Goal: Information Seeking & Learning: Learn about a topic

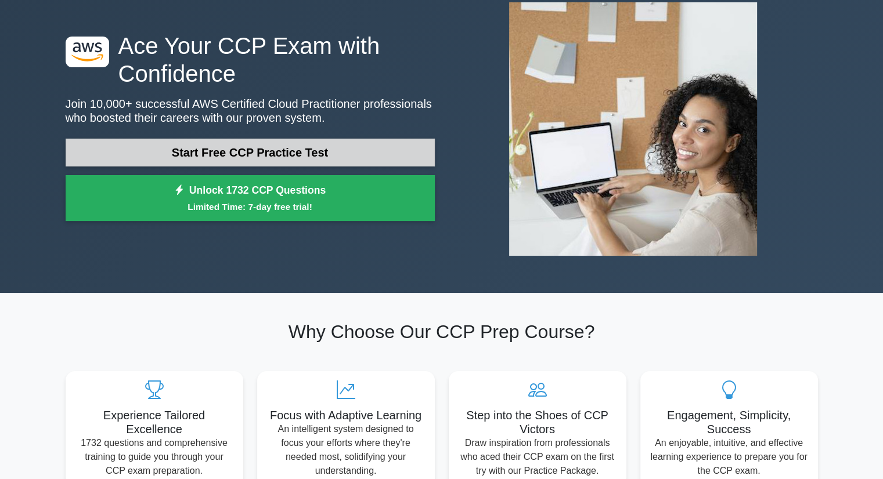
click at [305, 153] on link "Start Free CCP Practice Test" at bounding box center [250, 153] width 369 height 28
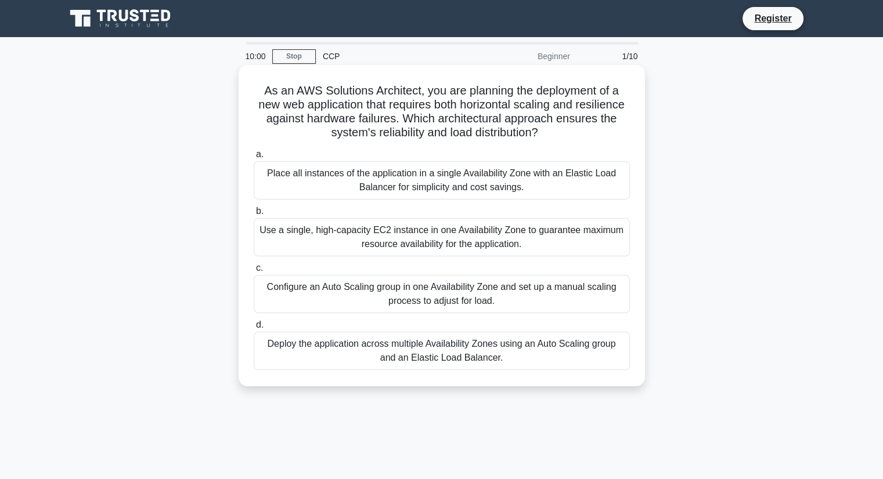
click at [305, 153] on label "a. Place all instances of the application in a single Availability Zone with an…" at bounding box center [442, 173] width 376 height 52
click at [254, 153] on input "a. Place all instances of the application in a single Availability Zone with an…" at bounding box center [254, 155] width 0 height 8
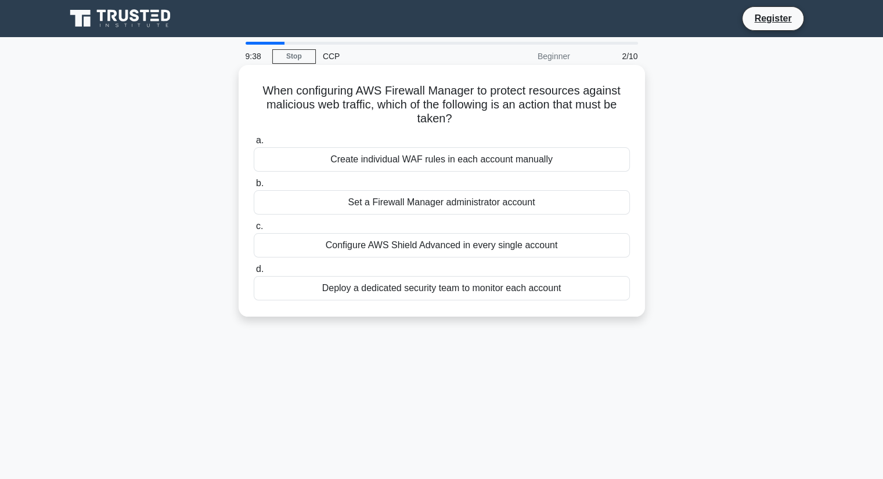
click at [342, 242] on div "Configure AWS Shield Advanced in every single account" at bounding box center [442, 245] width 376 height 24
click at [254, 230] on input "c. Configure AWS Shield Advanced in every single account" at bounding box center [254, 227] width 0 height 8
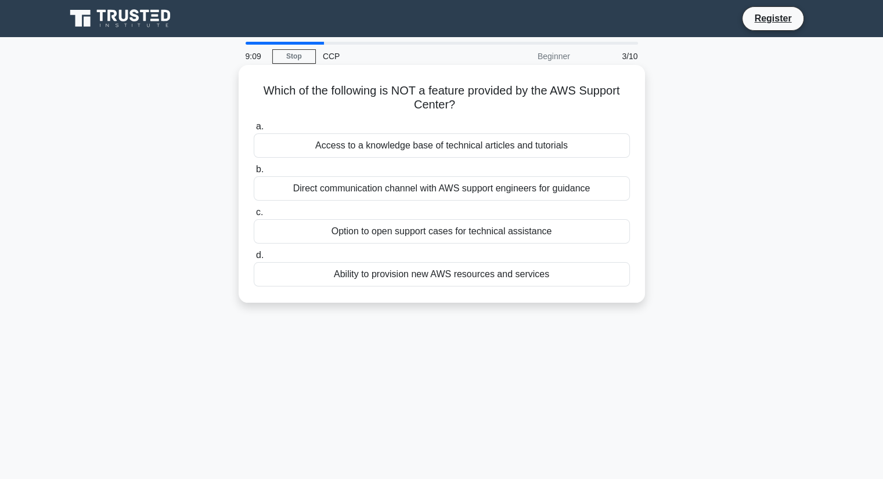
click at [433, 147] on div "Access to a knowledge base of technical articles and tutorials" at bounding box center [442, 145] width 376 height 24
click at [254, 131] on input "a. Access to a knowledge base of technical articles and tutorials" at bounding box center [254, 127] width 0 height 8
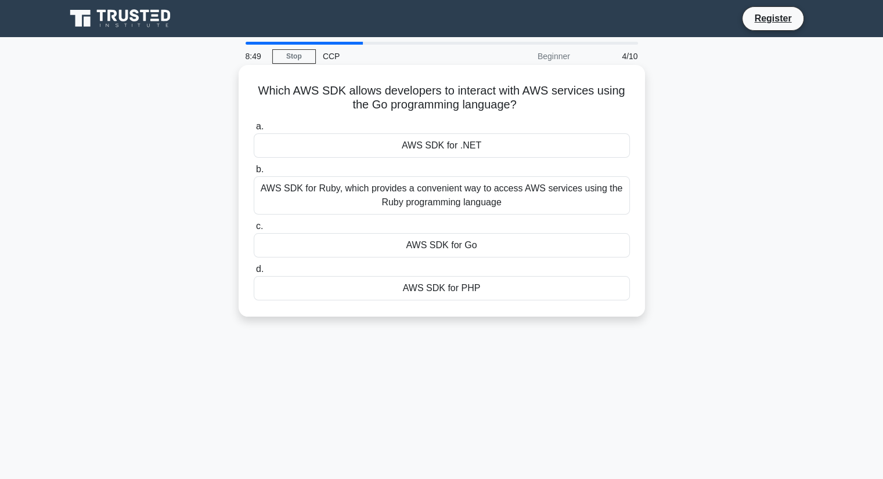
click at [439, 251] on div "AWS SDK for Go" at bounding box center [442, 245] width 376 height 24
click at [254, 230] on input "c. AWS SDK for Go" at bounding box center [254, 227] width 0 height 8
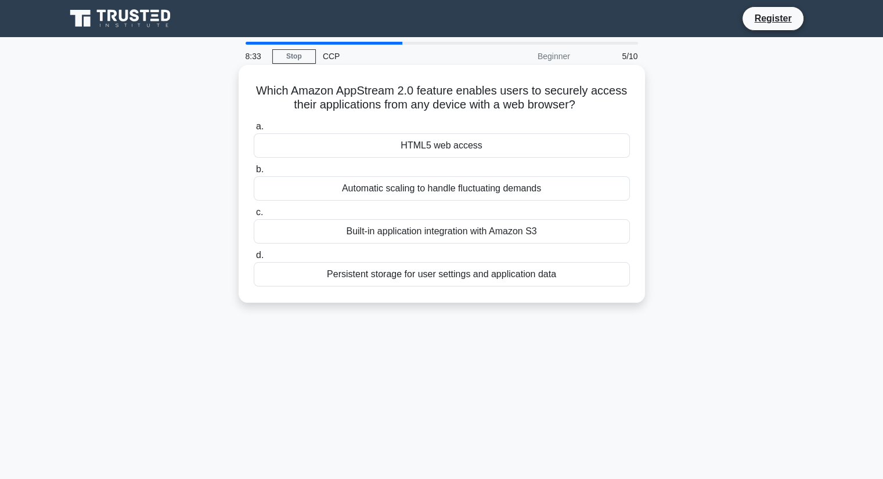
click at [409, 149] on div "HTML5 web access" at bounding box center [442, 145] width 376 height 24
click at [254, 131] on input "a. HTML5 web access" at bounding box center [254, 127] width 0 height 8
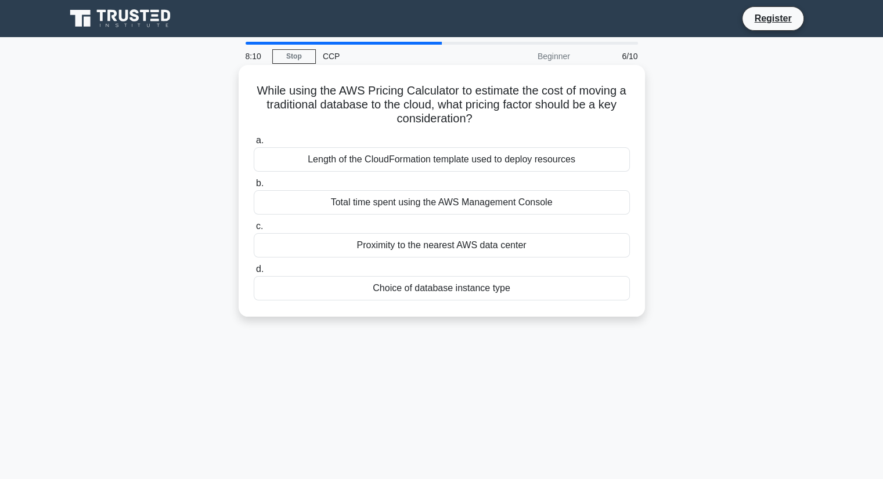
click at [325, 200] on div "Total time spent using the AWS Management Console" at bounding box center [442, 202] width 376 height 24
click at [254, 187] on input "b. Total time spent using the AWS Management Console" at bounding box center [254, 184] width 0 height 8
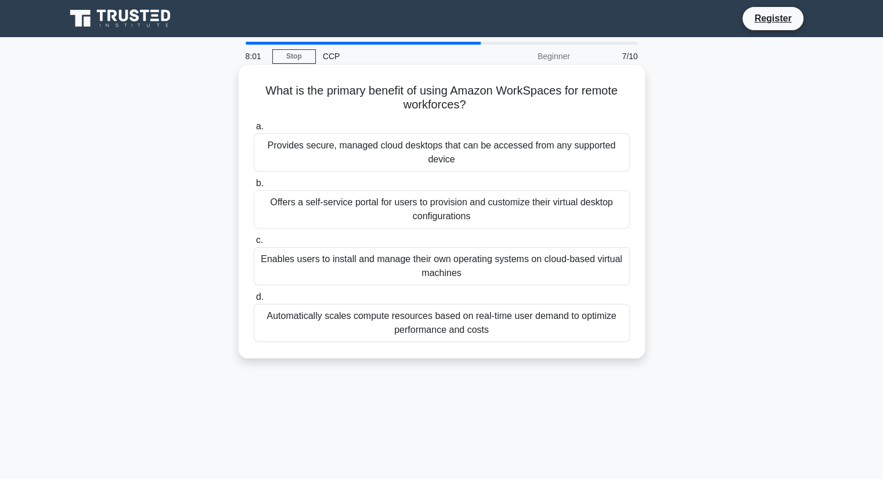
click at [336, 164] on div "Provides secure, managed cloud desktops that can be accessed from any supported…" at bounding box center [442, 152] width 376 height 38
click at [254, 131] on input "a. Provides secure, managed cloud desktops that can be accessed from any suppor…" at bounding box center [254, 127] width 0 height 8
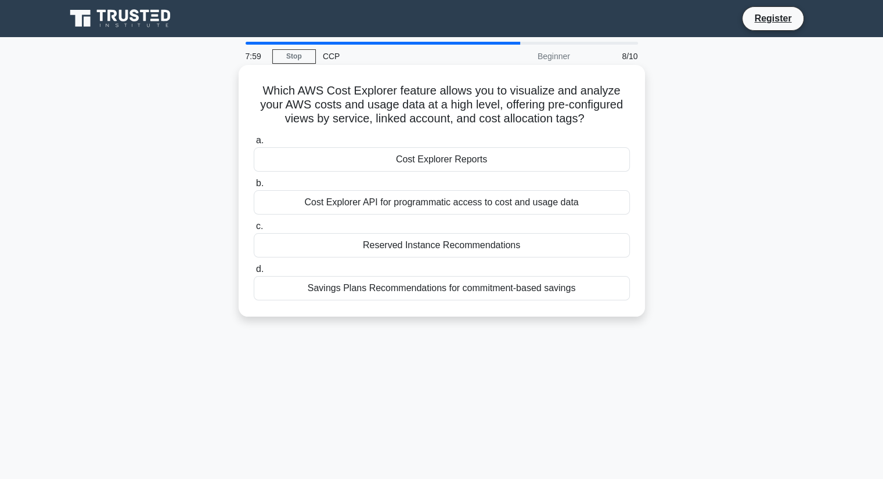
click at [341, 164] on div "Cost Explorer Reports" at bounding box center [442, 159] width 376 height 24
click at [254, 145] on input "a. Cost Explorer Reports" at bounding box center [254, 141] width 0 height 8
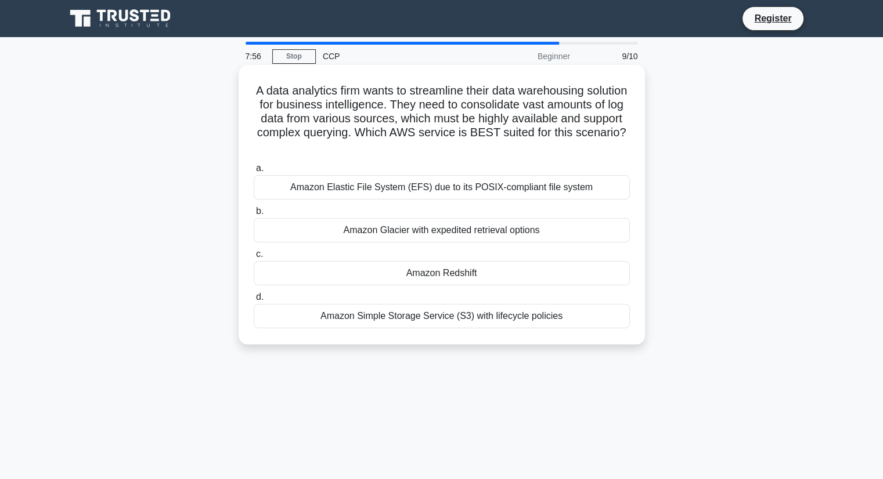
click at [392, 252] on label "c. Amazon Redshift" at bounding box center [442, 266] width 376 height 38
click at [254, 252] on input "c. Amazon Redshift" at bounding box center [254, 255] width 0 height 8
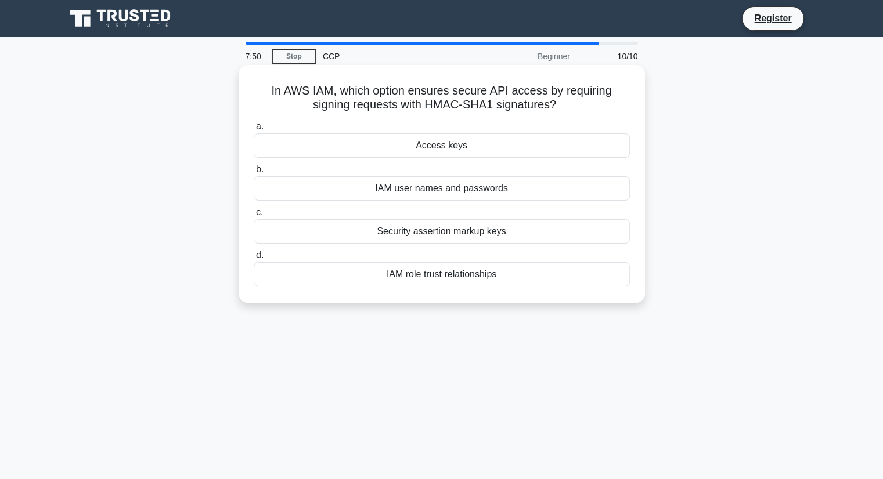
click at [365, 197] on div "IAM user names and passwords" at bounding box center [442, 188] width 376 height 24
click at [254, 174] on input "b. IAM user names and passwords" at bounding box center [254, 170] width 0 height 8
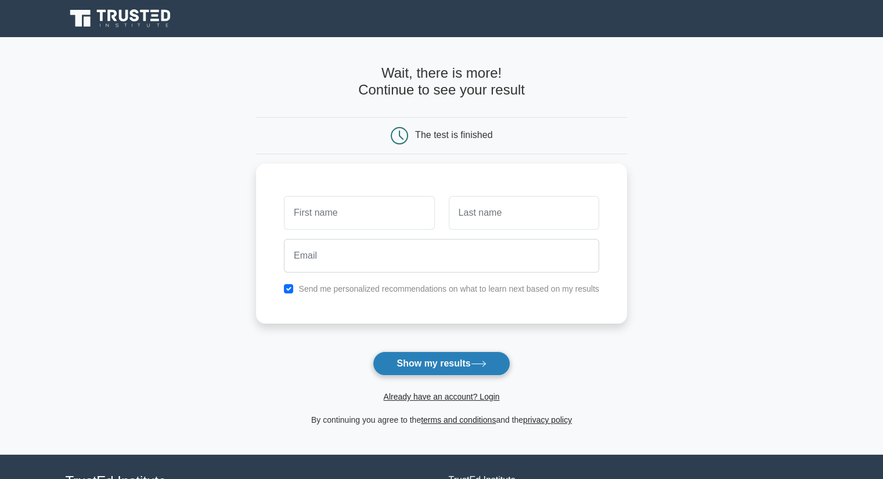
click at [418, 354] on button "Show my results" at bounding box center [441, 364] width 137 height 24
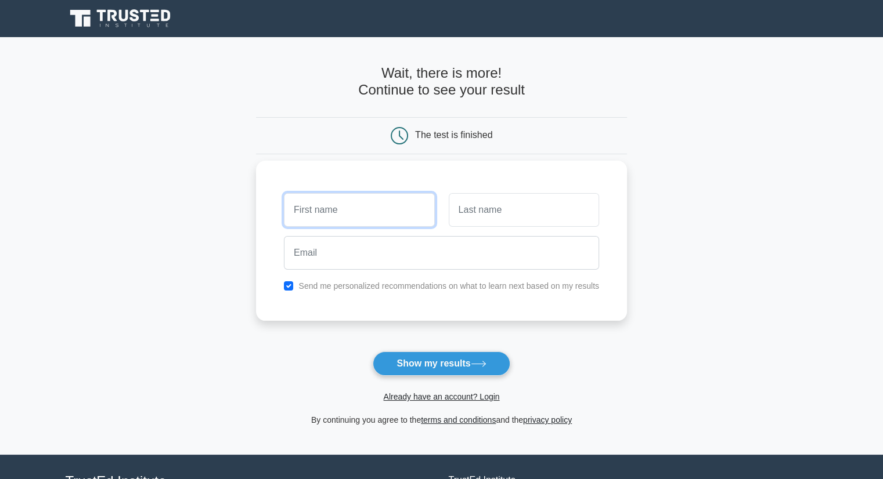
click at [366, 211] on input "text" at bounding box center [359, 210] width 150 height 34
type input "ghjkl"
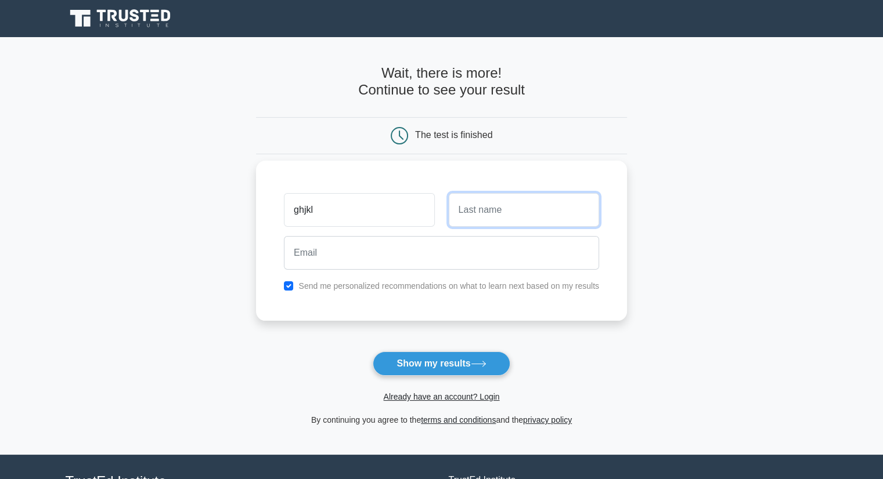
click at [483, 214] on input "text" at bounding box center [524, 210] width 150 height 34
type input "fkl;'"
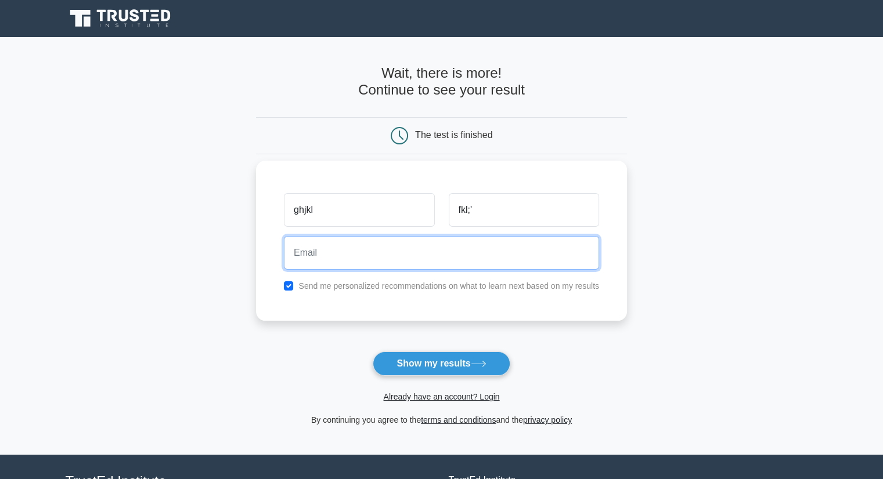
click at [435, 240] on input "email" at bounding box center [441, 253] width 315 height 34
type input "[EMAIL_ADDRESS][DOMAIN_NAME]"
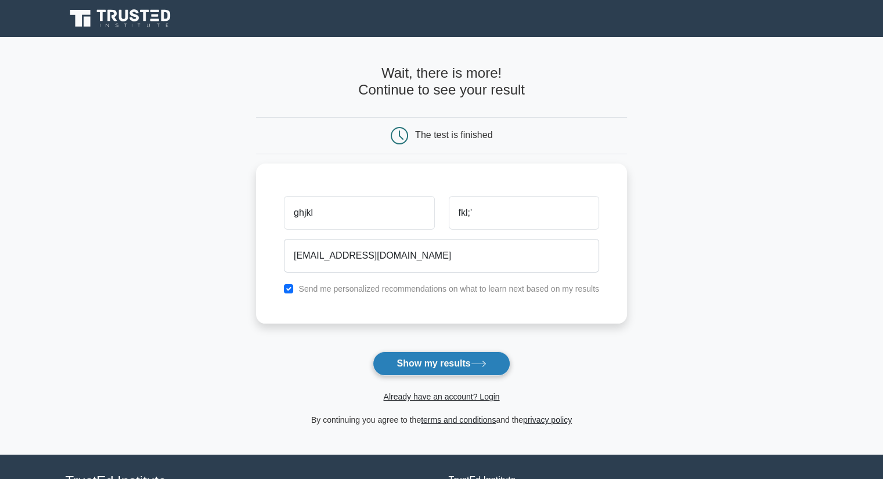
click at [423, 363] on button "Show my results" at bounding box center [441, 364] width 137 height 24
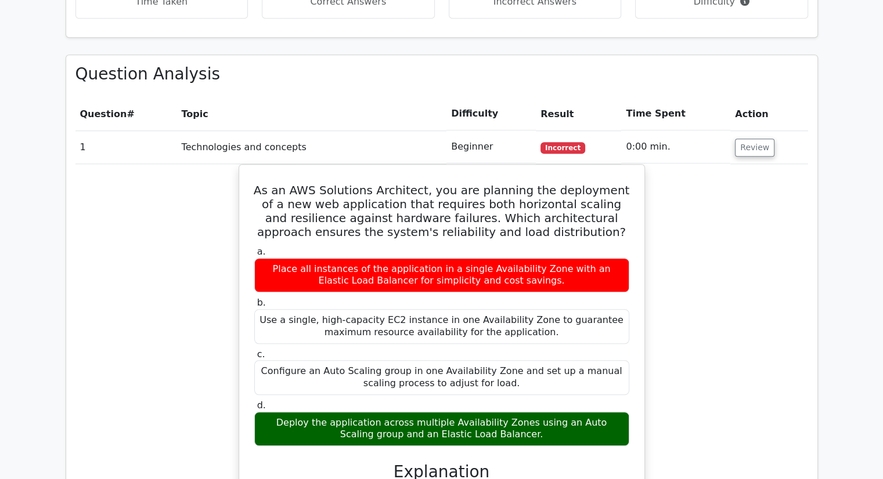
scroll to position [576, 0]
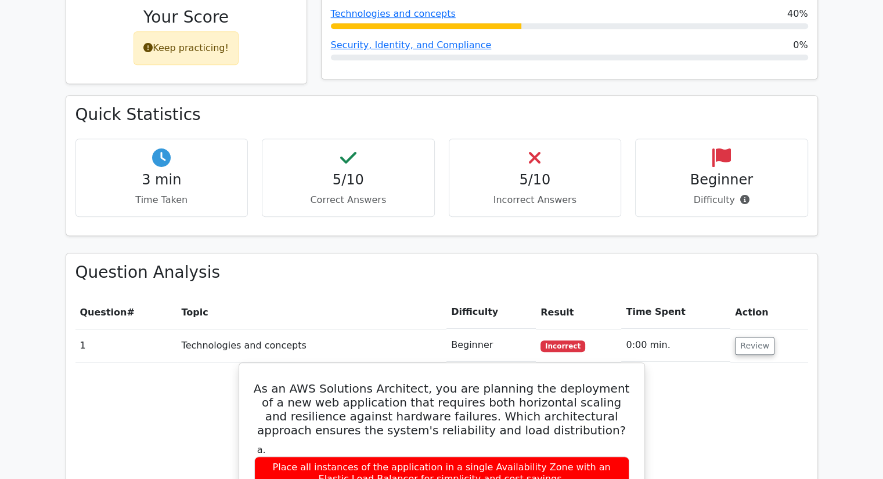
click at [723, 149] on icon at bounding box center [721, 158] width 19 height 19
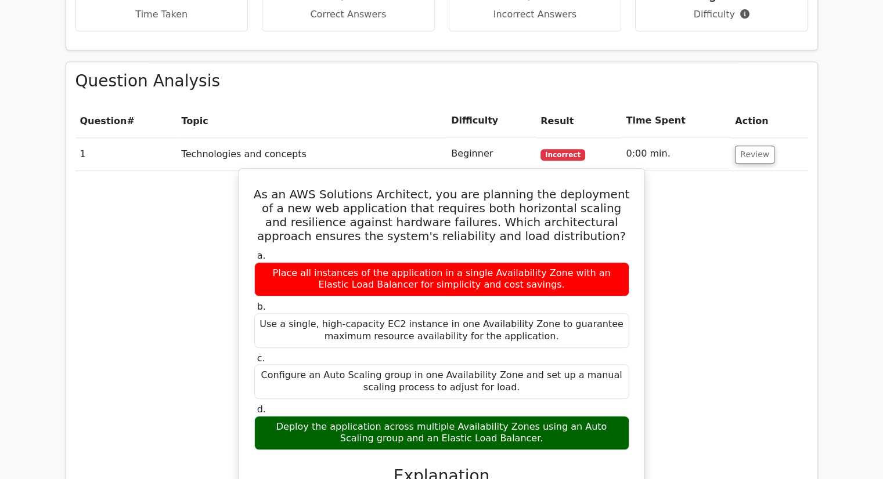
scroll to position [757, 0]
